Goal: Information Seeking & Learning: Learn about a topic

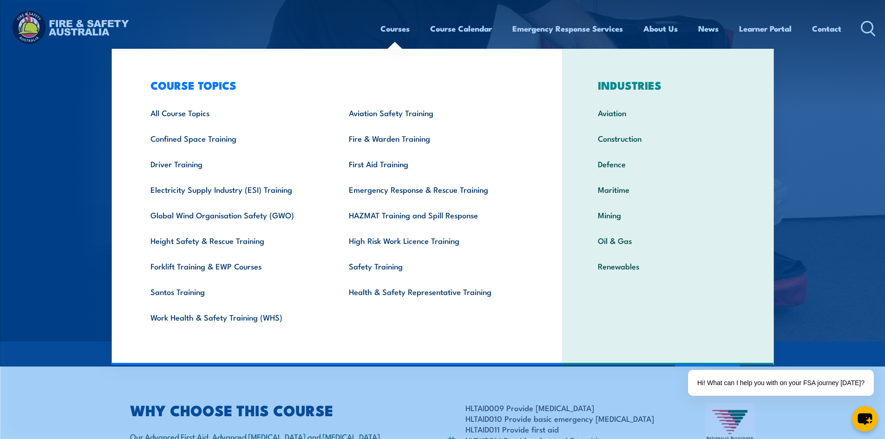
click at [400, 30] on link "Courses" at bounding box center [394, 28] width 29 height 25
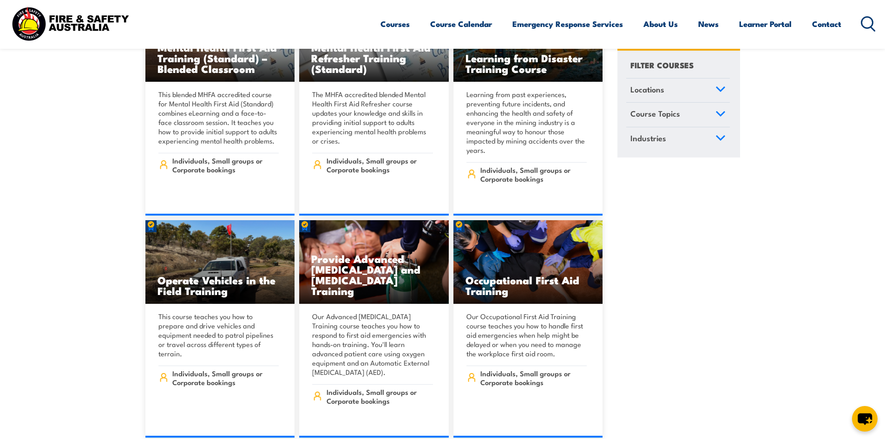
scroll to position [6596, 0]
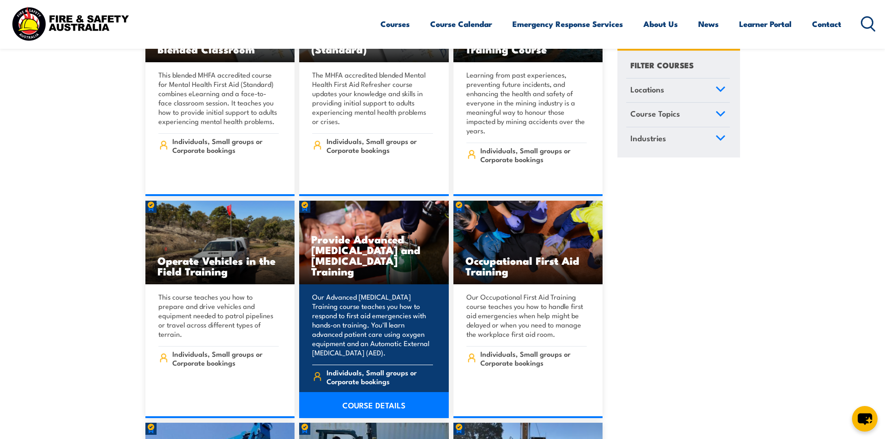
click at [363, 392] on link "COURSE DETAILS" at bounding box center [374, 405] width 150 height 26
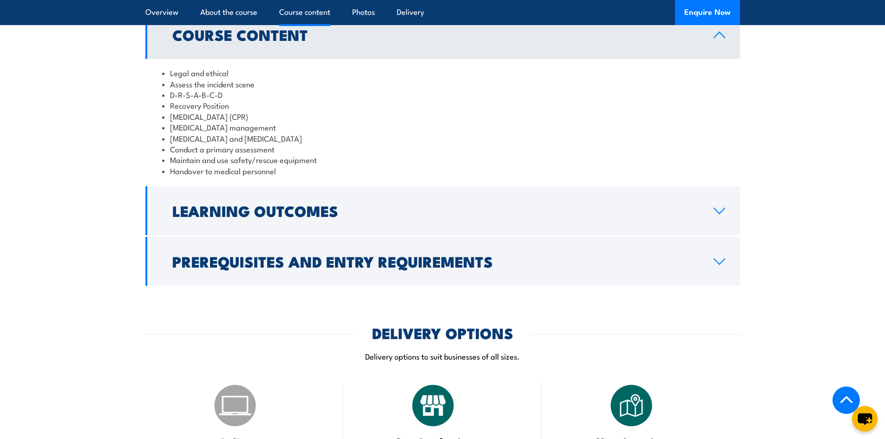
scroll to position [836, 0]
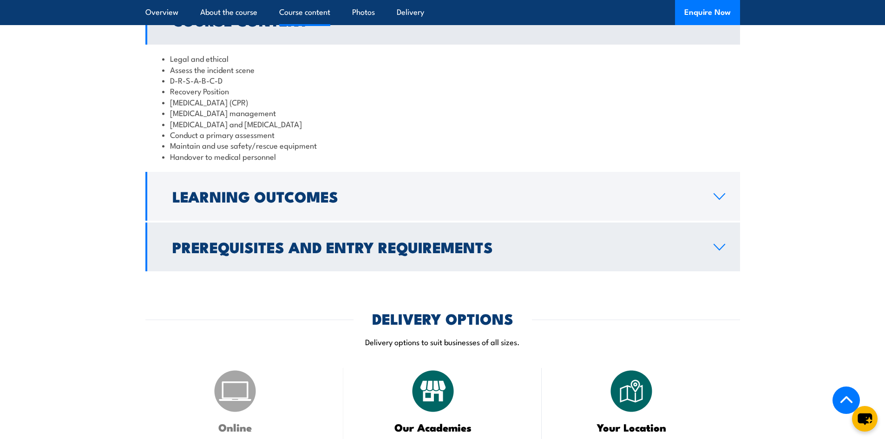
click at [412, 253] on h2 "Prerequisites and Entry Requirements" at bounding box center [435, 246] width 526 height 13
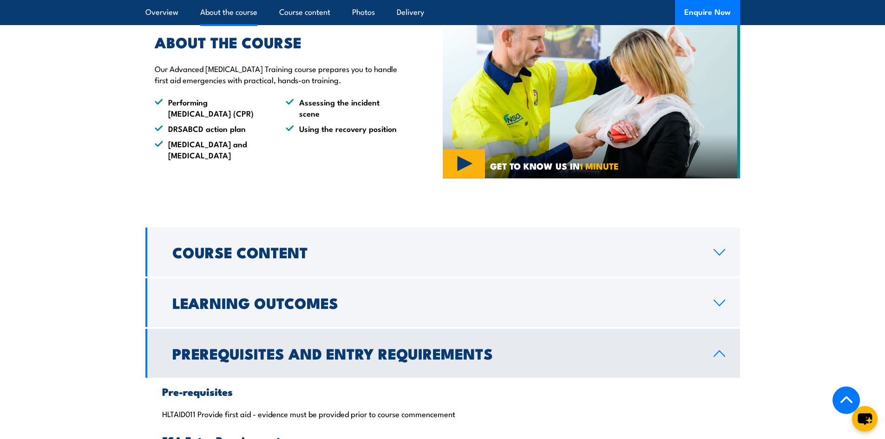
scroll to position [604, 0]
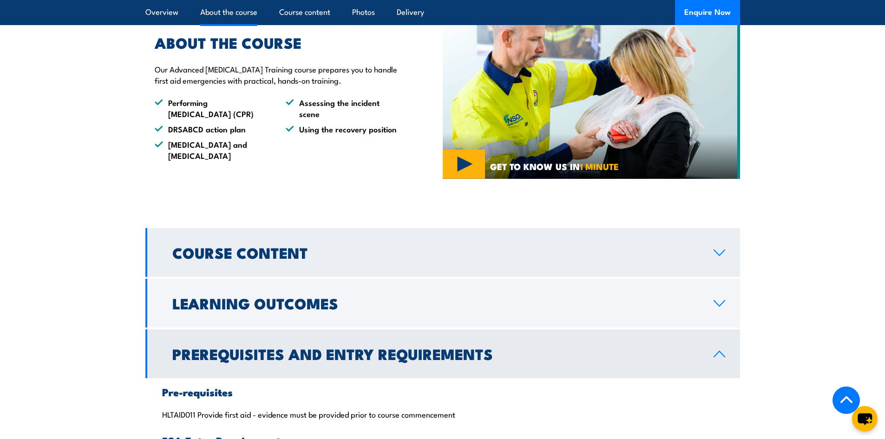
click at [408, 259] on h2 "Course Content" at bounding box center [435, 252] width 526 height 13
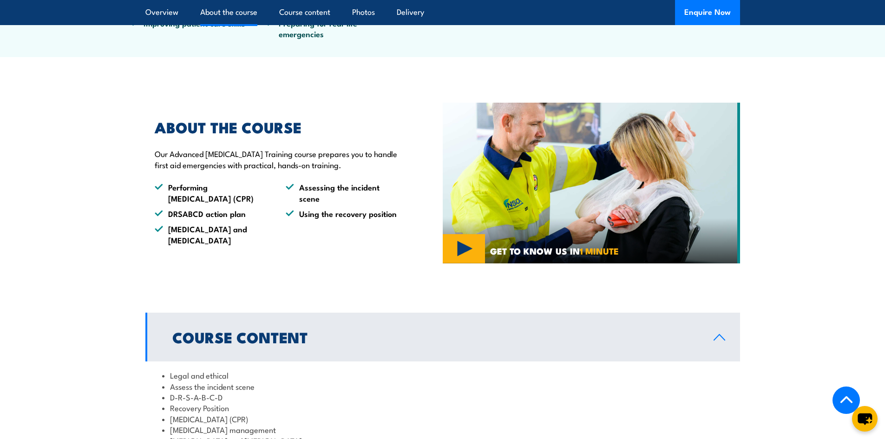
scroll to position [511, 0]
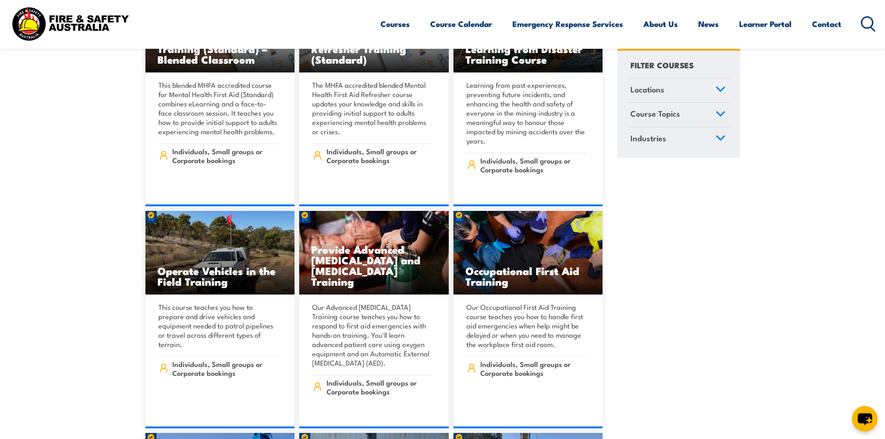
scroll to position [6596, 0]
